Goal: Find specific page/section: Find specific page/section

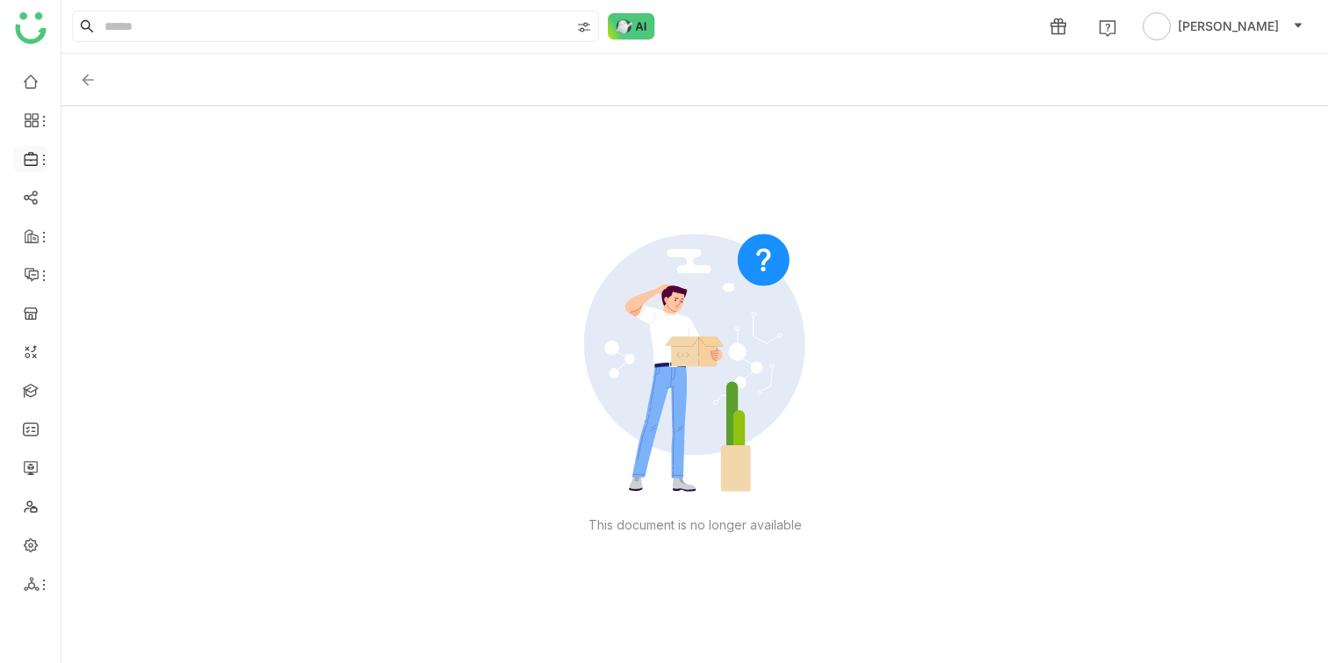
click at [38, 156] on icon at bounding box center [44, 160] width 14 height 14
click at [112, 236] on link "Template" at bounding box center [122, 230] width 114 height 12
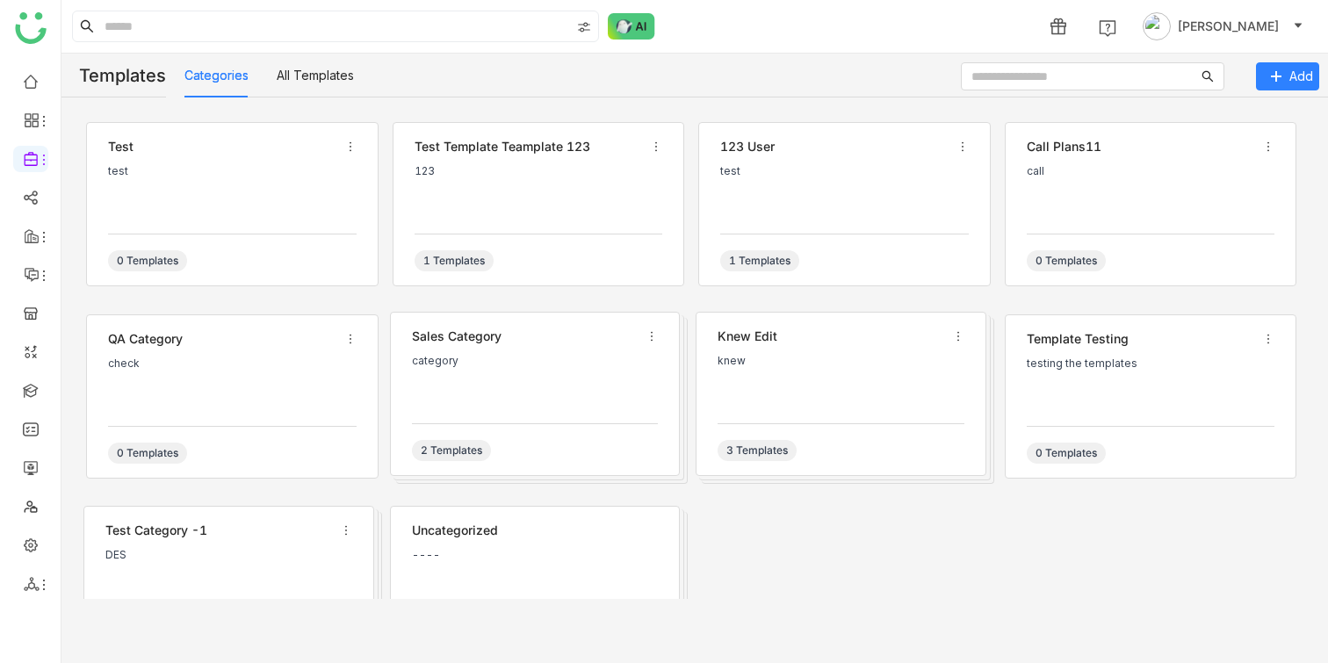
click at [861, 151] on div "123 user" at bounding box center [833, 146] width 227 height 19
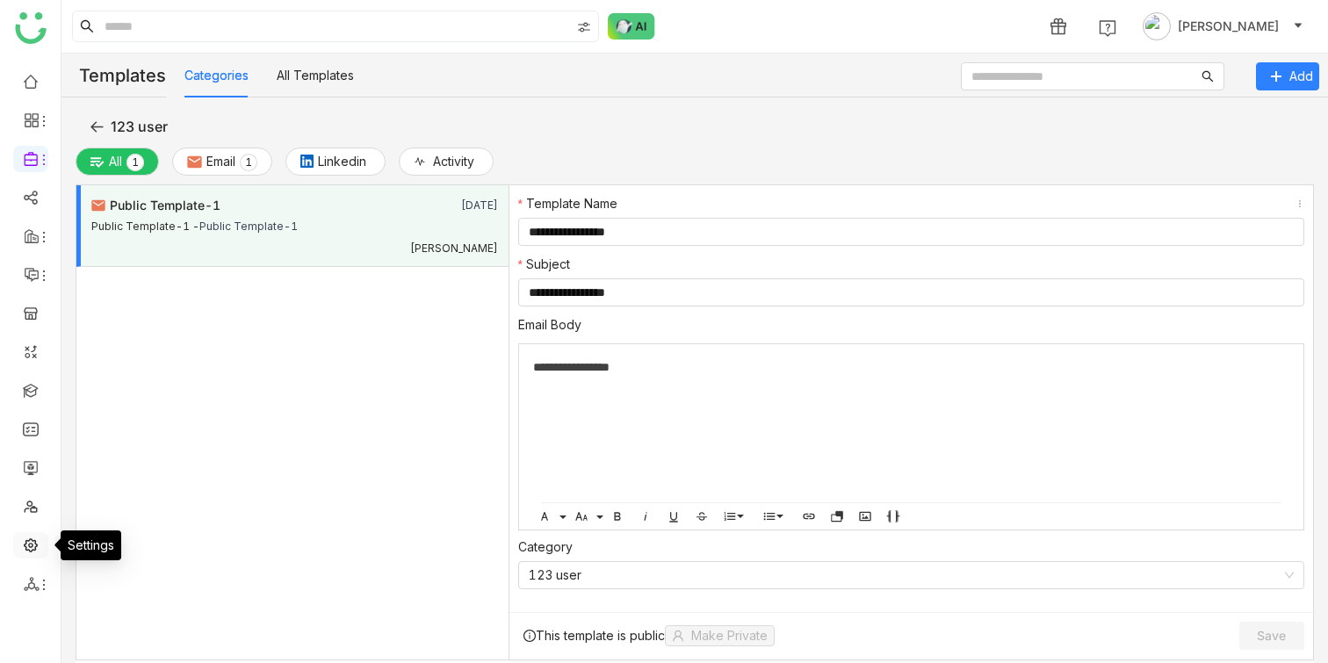
click at [34, 541] on link at bounding box center [31, 544] width 16 height 15
click at [32, 551] on link at bounding box center [31, 544] width 16 height 15
